Goal: Task Accomplishment & Management: Manage account settings

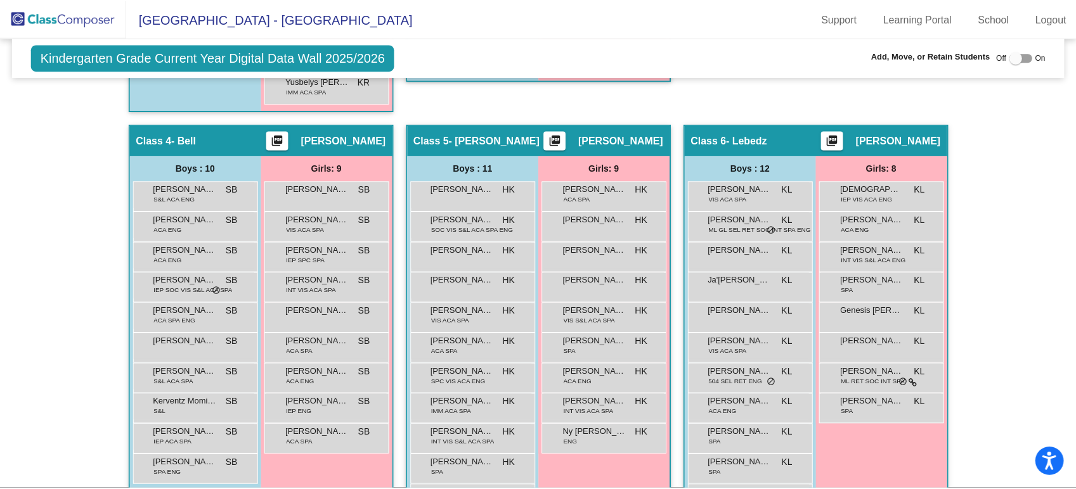
scroll to position [916, 0]
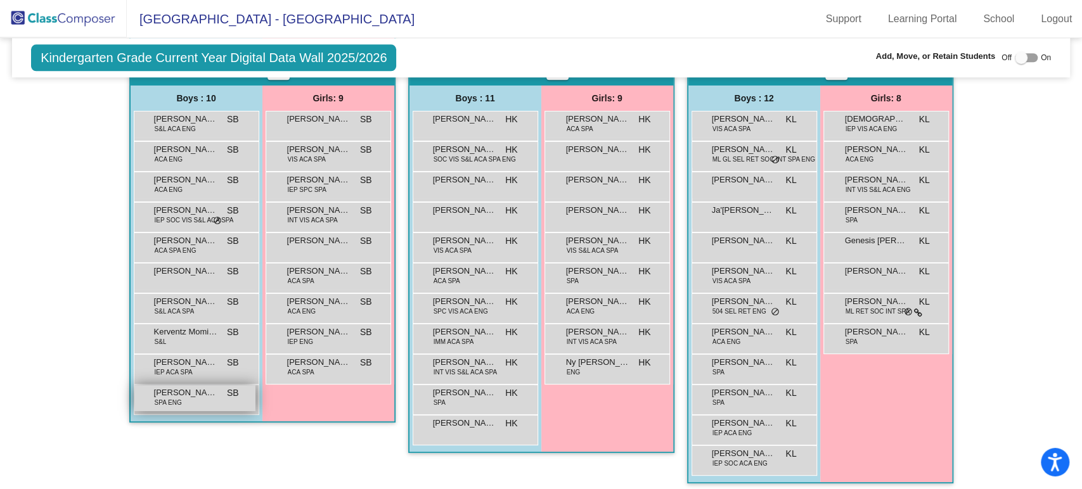
click at [184, 391] on span "[PERSON_NAME]" at bounding box center [185, 393] width 63 height 13
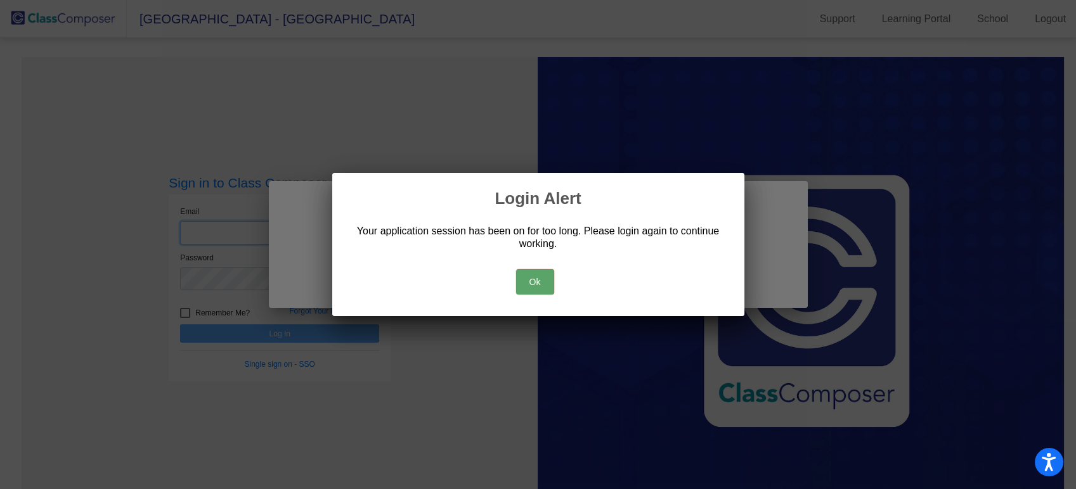
type input "[PERSON_NAME][EMAIL_ADDRESS][PERSON_NAME][DOMAIN_NAME]"
click at [531, 291] on div "Ok" at bounding box center [538, 279] width 382 height 44
click at [545, 279] on button "Ok" at bounding box center [535, 281] width 38 height 25
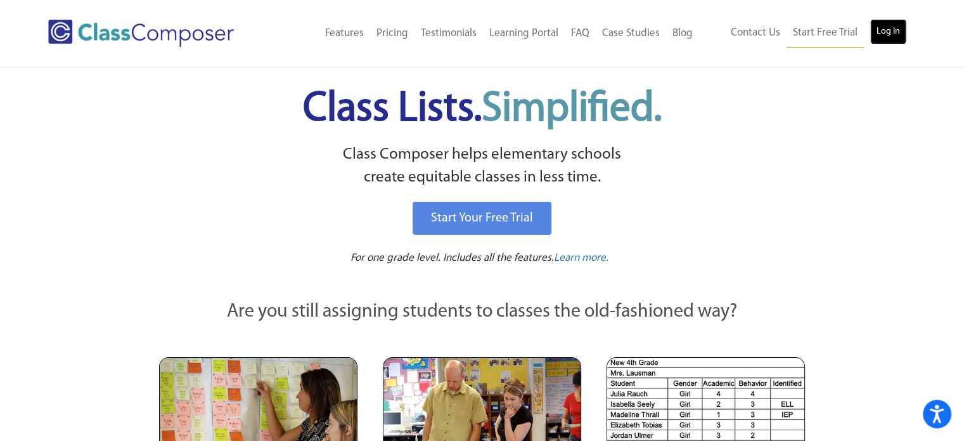
click at [894, 29] on link "Log In" at bounding box center [889, 31] width 36 height 25
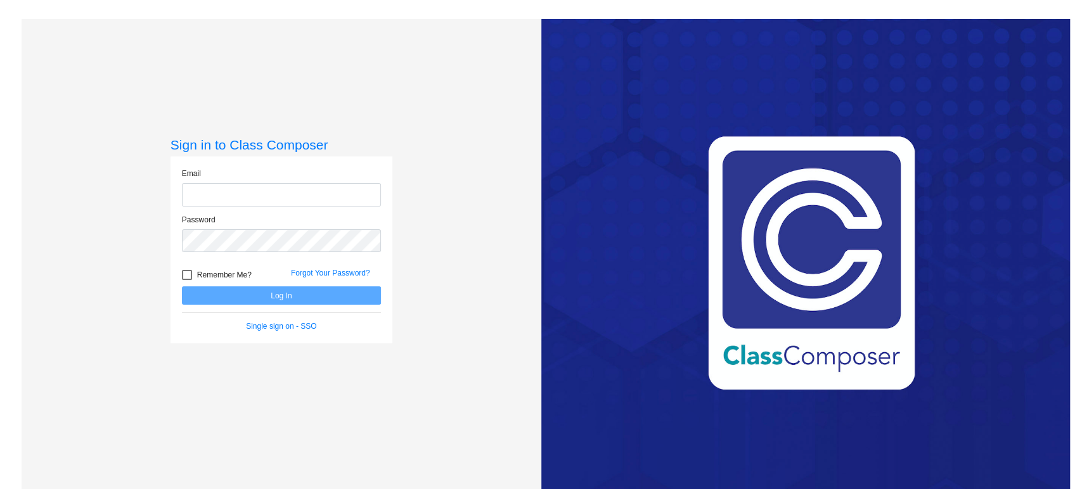
type input "meghan.fulmer@irsd.k12.de.us"
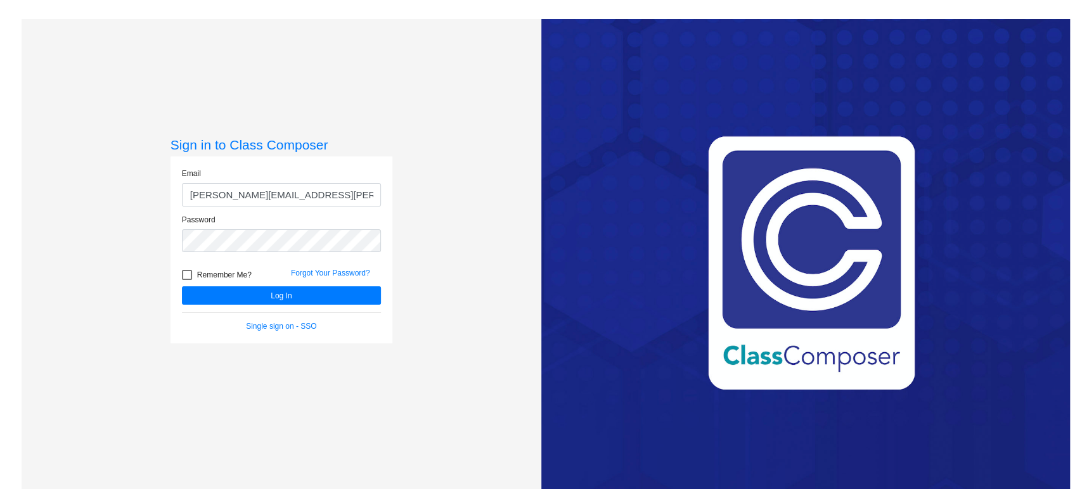
click at [332, 308] on form "Email meghan.fulmer@irsd.k12.de.us Password Remember Me? Forgot Your Password? …" at bounding box center [281, 250] width 199 height 164
click at [320, 297] on button "Log In" at bounding box center [281, 296] width 199 height 18
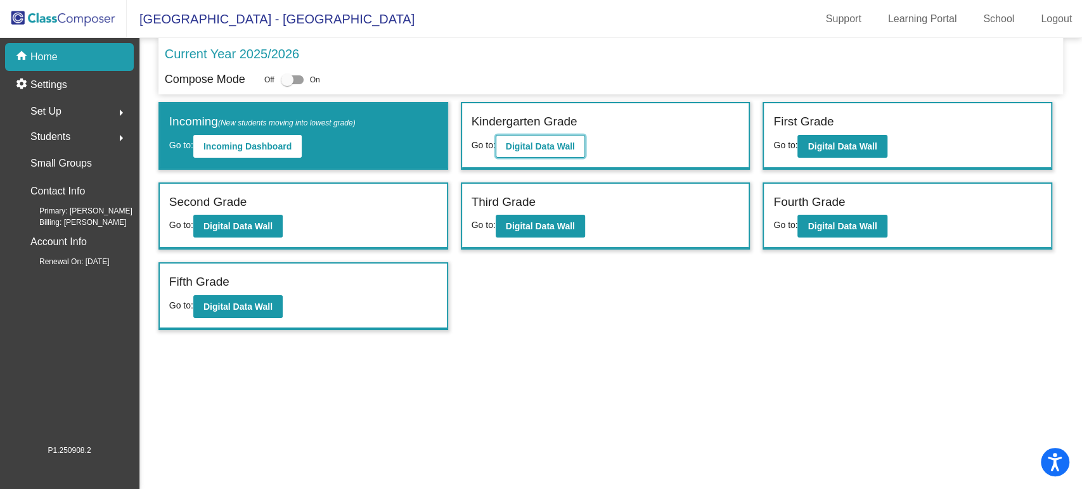
click at [567, 156] on button "Digital Data Wall" at bounding box center [540, 146] width 89 height 23
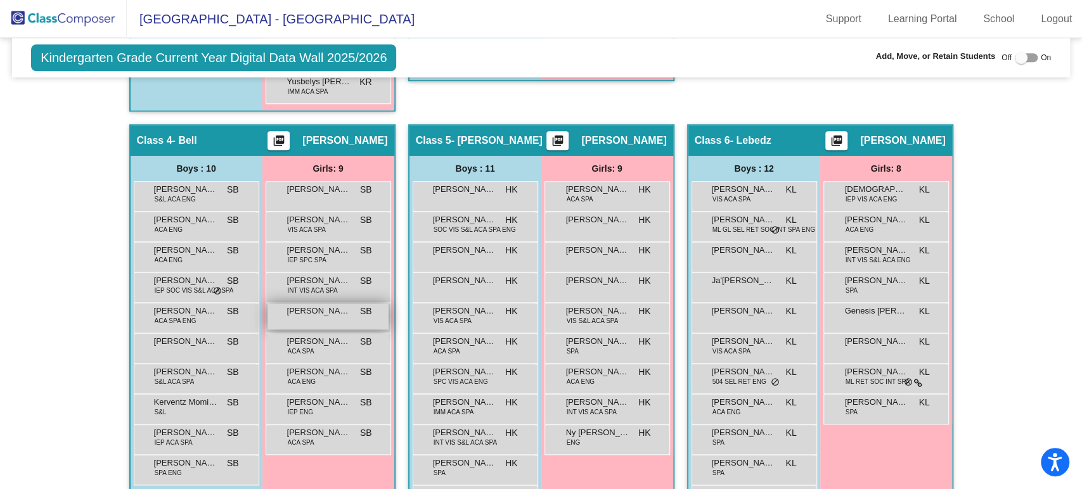
scroll to position [916, 0]
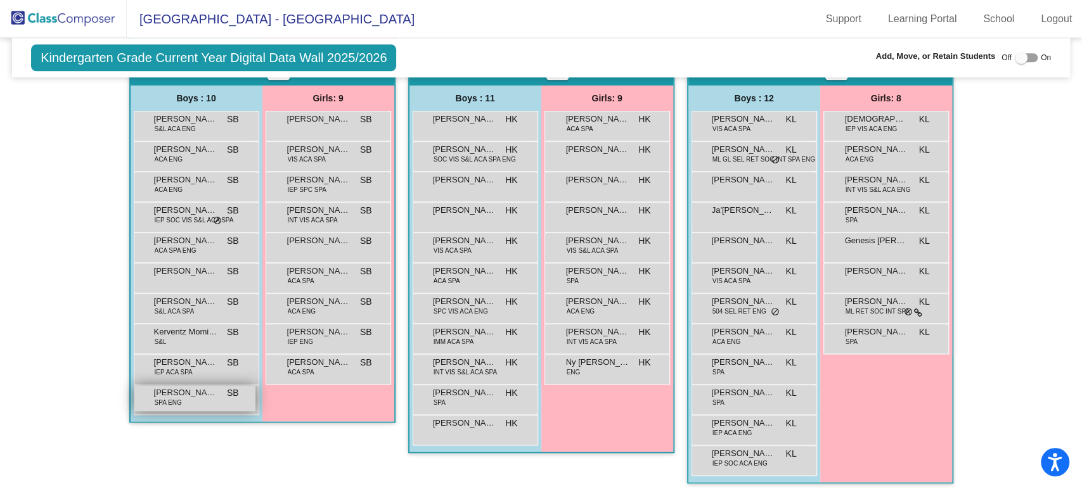
click at [200, 401] on div "Marlon Perez Perez SPA ENG SB lock do_not_disturb_alt" at bounding box center [194, 399] width 121 height 26
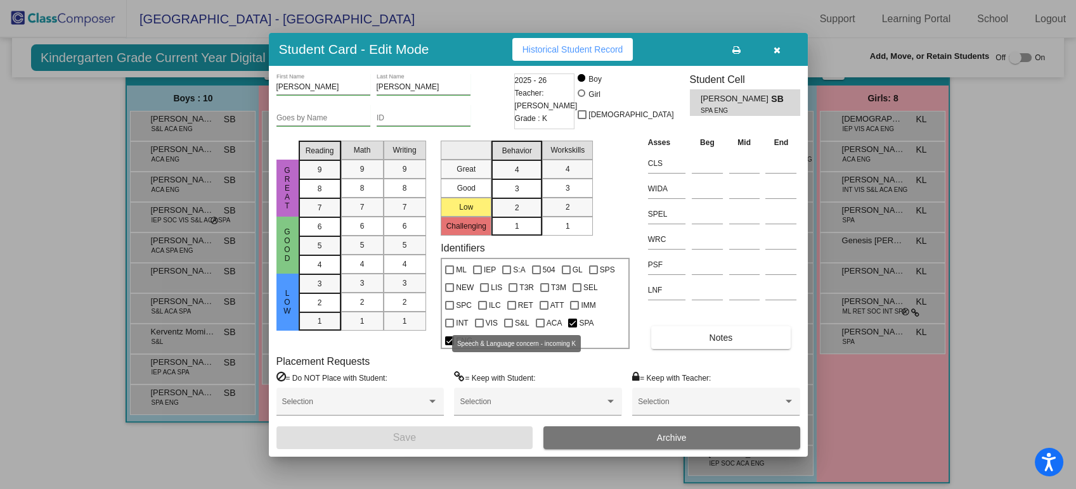
click at [508, 320] on div at bounding box center [508, 323] width 9 height 9
click at [508, 328] on input "S&L" at bounding box center [508, 328] width 1 height 1
checkbox input "true"
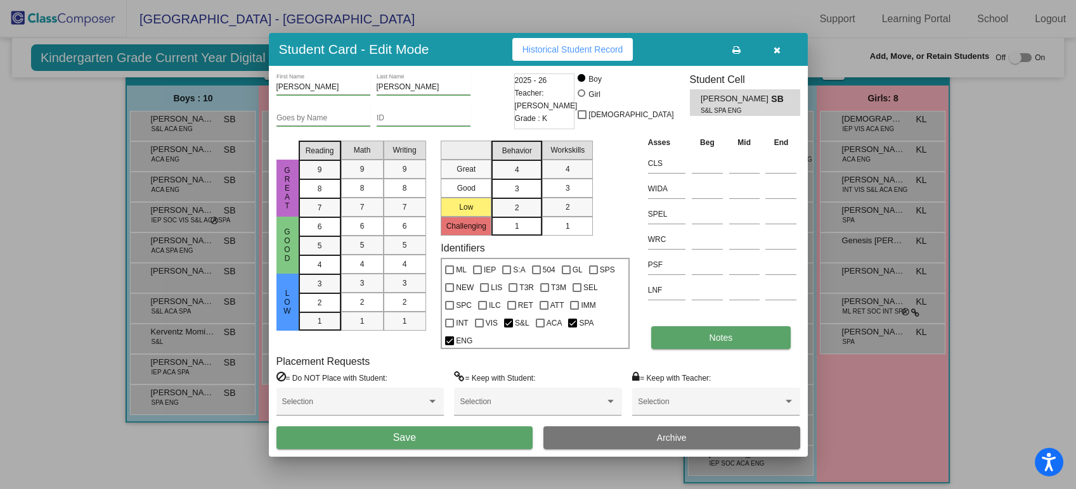
click at [706, 337] on button "Notes" at bounding box center [720, 338] width 139 height 23
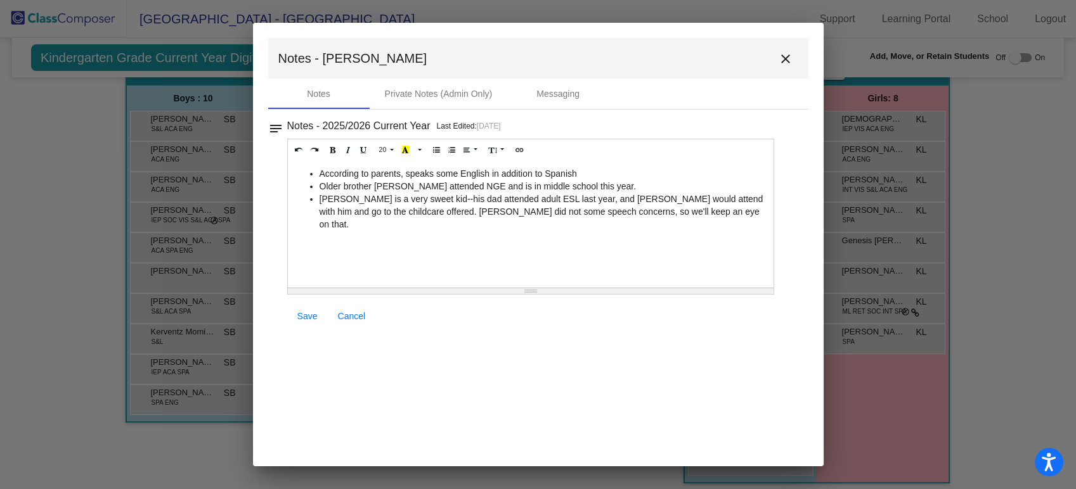
click at [413, 215] on li "Marlon is a very sweet kid--his dad attended adult ESL last year, and Marlon wo…" at bounding box center [544, 212] width 448 height 38
click at [455, 209] on li "Marlon is a very sweet kid--his dad attended adult ESL last year, and Marlon wo…" at bounding box center [544, 212] width 448 height 38
click at [453, 209] on li "Marlon is a very sweet kid--his dad attended adult ESL last year, and Marlon wo…" at bounding box center [544, 212] width 448 height 38
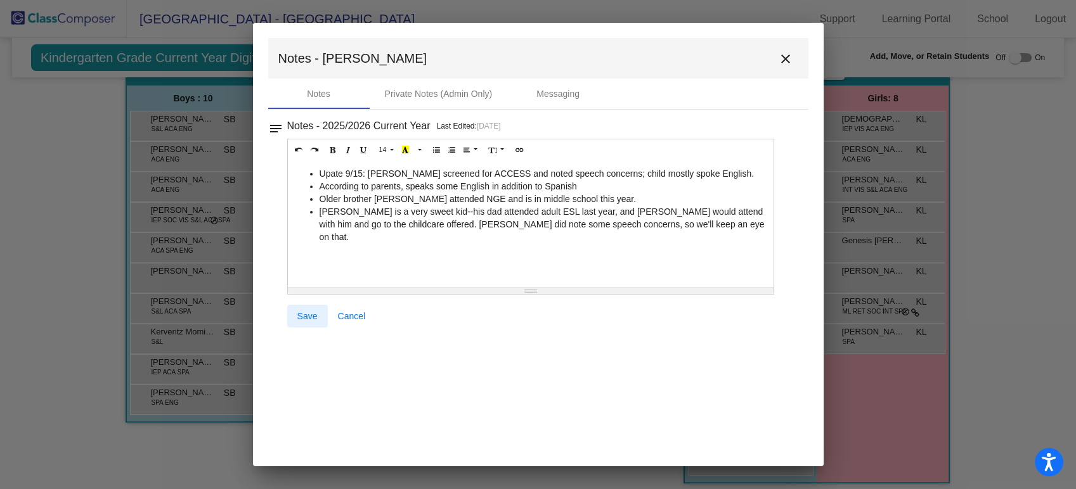
click at [309, 309] on link "Save" at bounding box center [307, 316] width 41 height 23
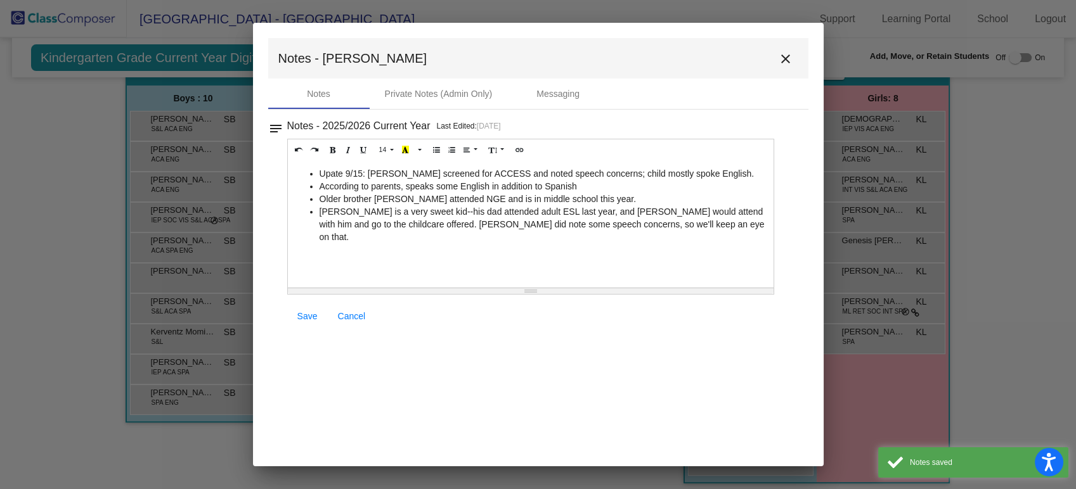
click at [785, 60] on mat-icon "close" at bounding box center [785, 58] width 15 height 15
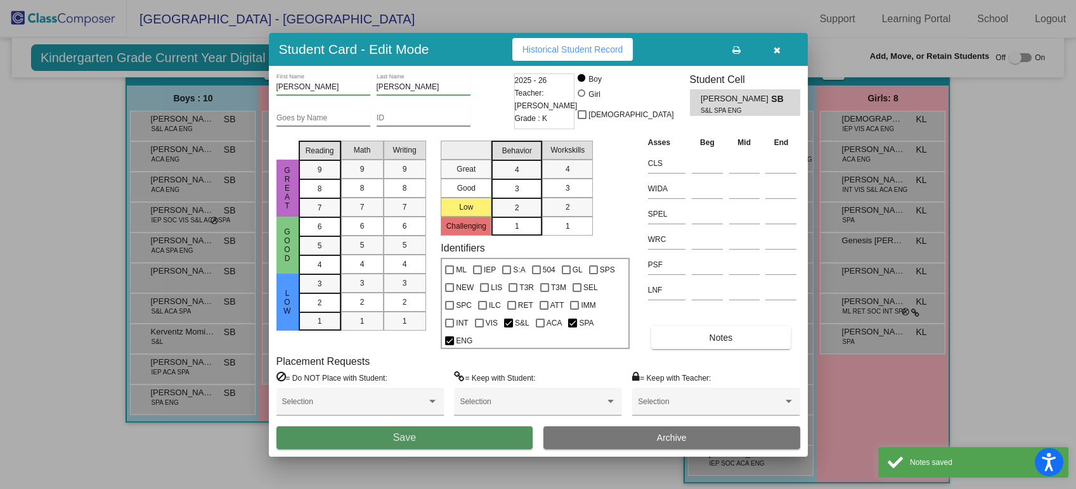
click at [466, 442] on button "Save" at bounding box center [404, 438] width 257 height 23
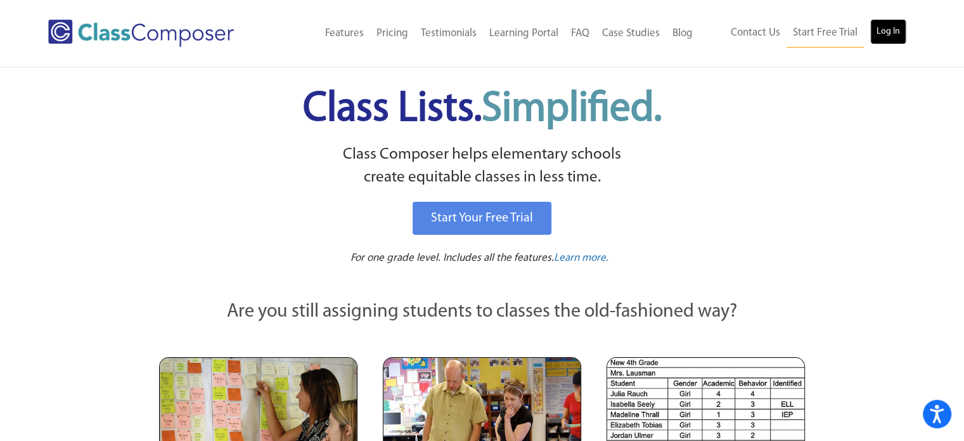
click at [888, 28] on link "Log In" at bounding box center [889, 31] width 36 height 25
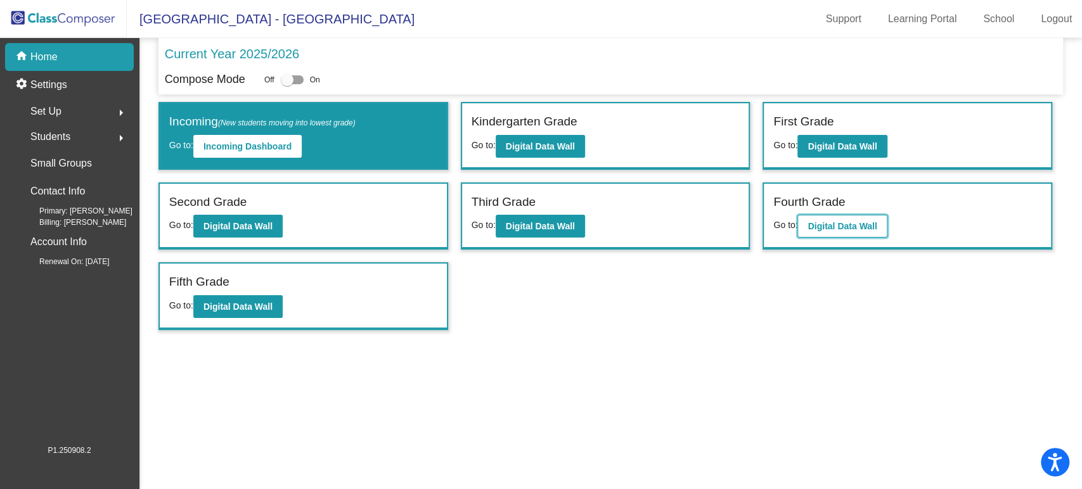
click at [887, 216] on button "Digital Data Wall" at bounding box center [842, 226] width 89 height 23
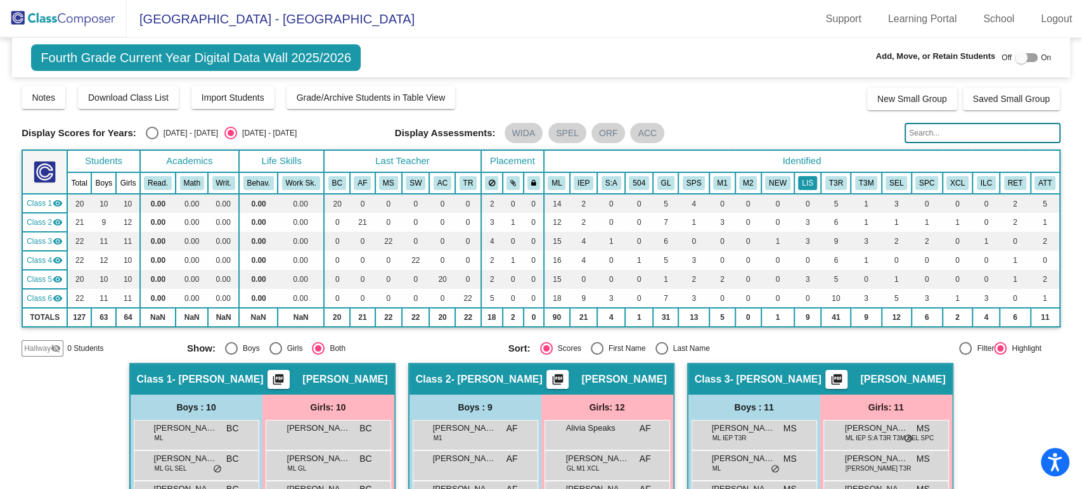
click at [800, 183] on button "LIS" at bounding box center [807, 183] width 19 height 14
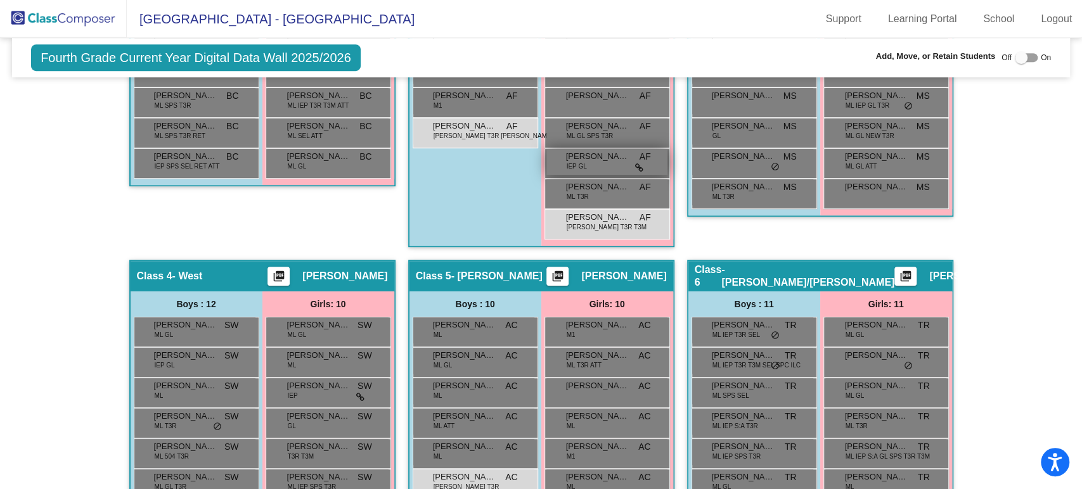
scroll to position [616, 0]
